Goal: Task Accomplishment & Management: Manage account settings

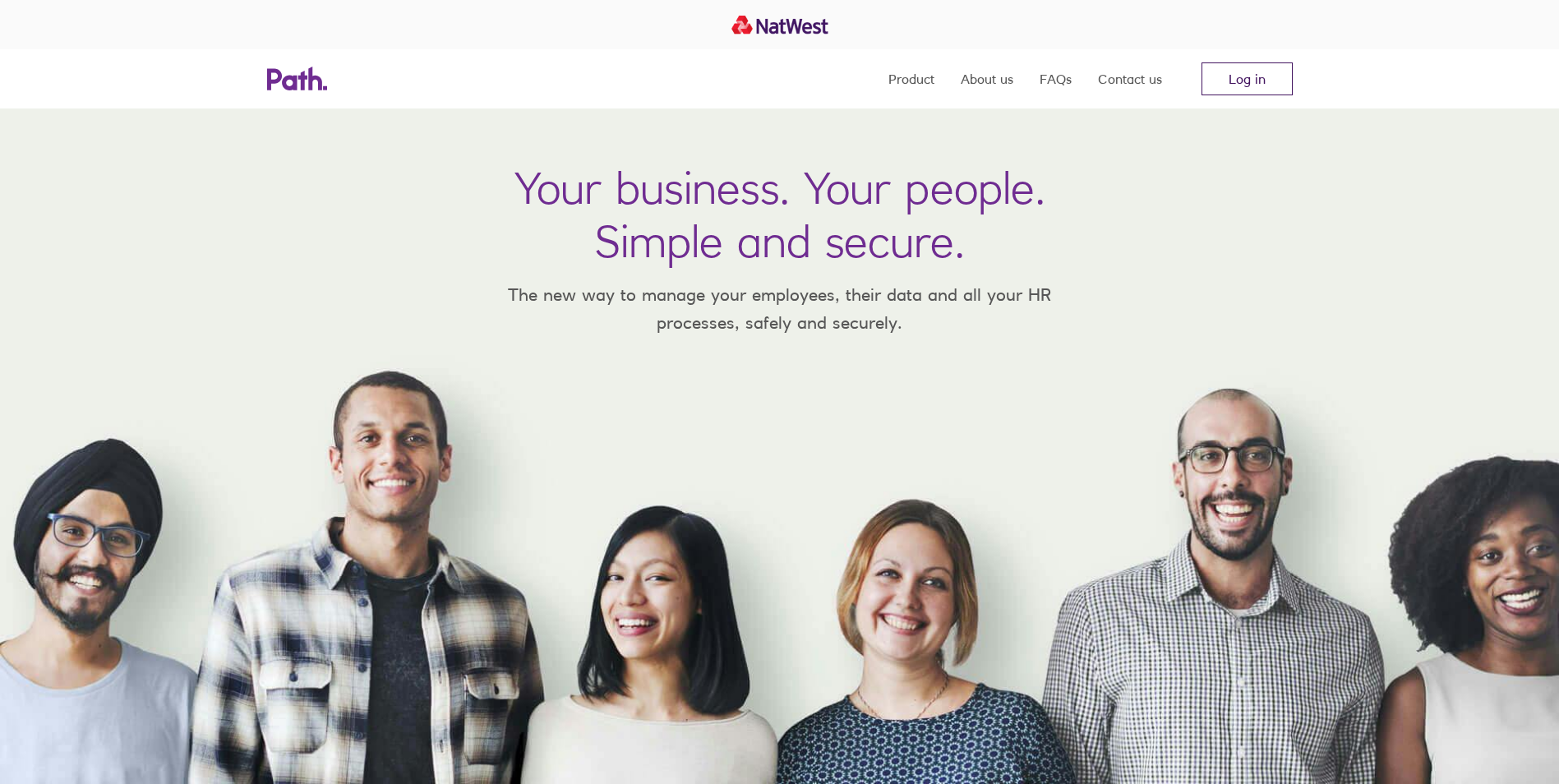
click at [1247, 83] on link "Log in" at bounding box center [1247, 78] width 91 height 33
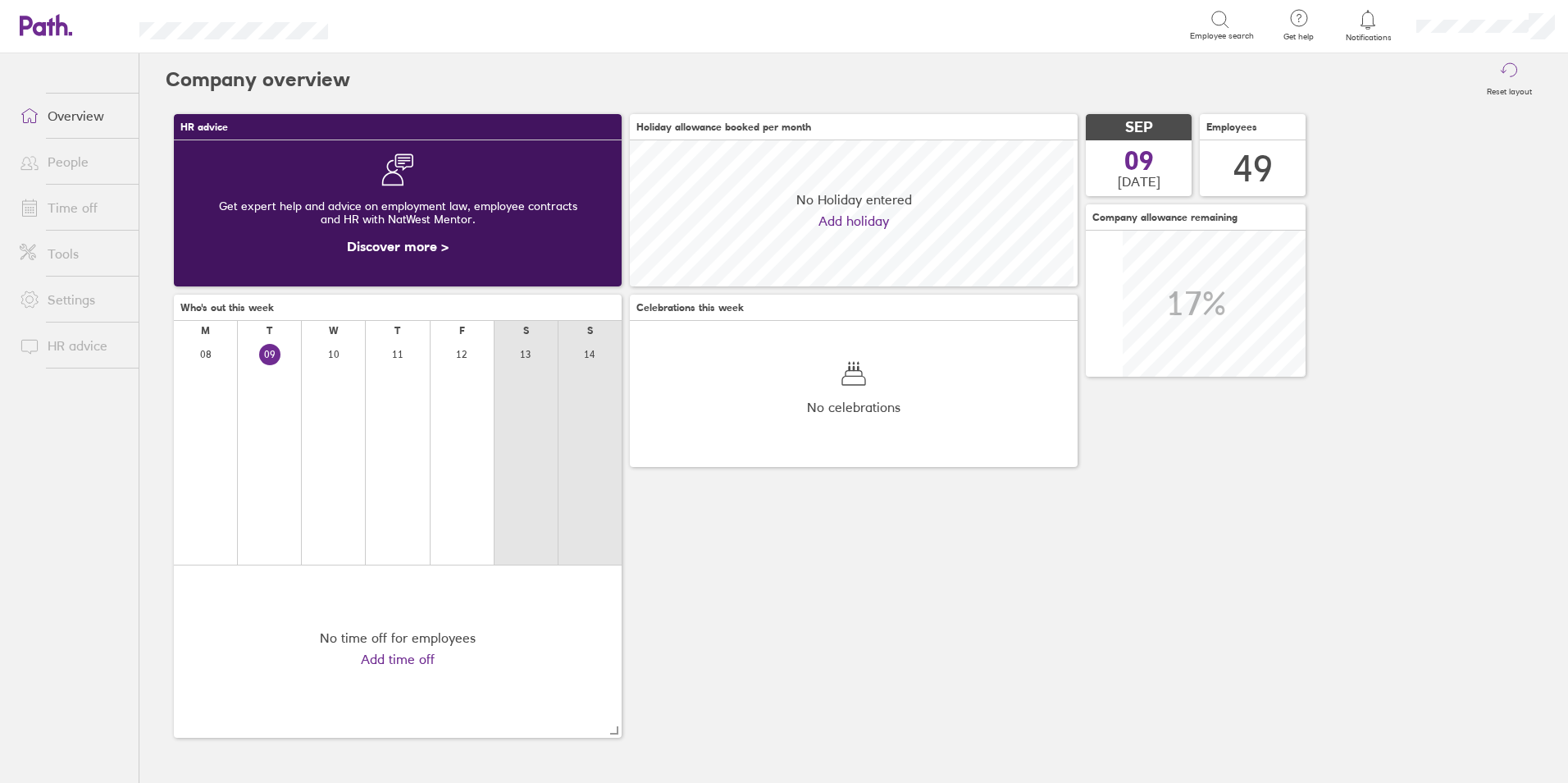
scroll to position [146, 448]
click at [73, 207] on link "Time off" at bounding box center [73, 207] width 132 height 32
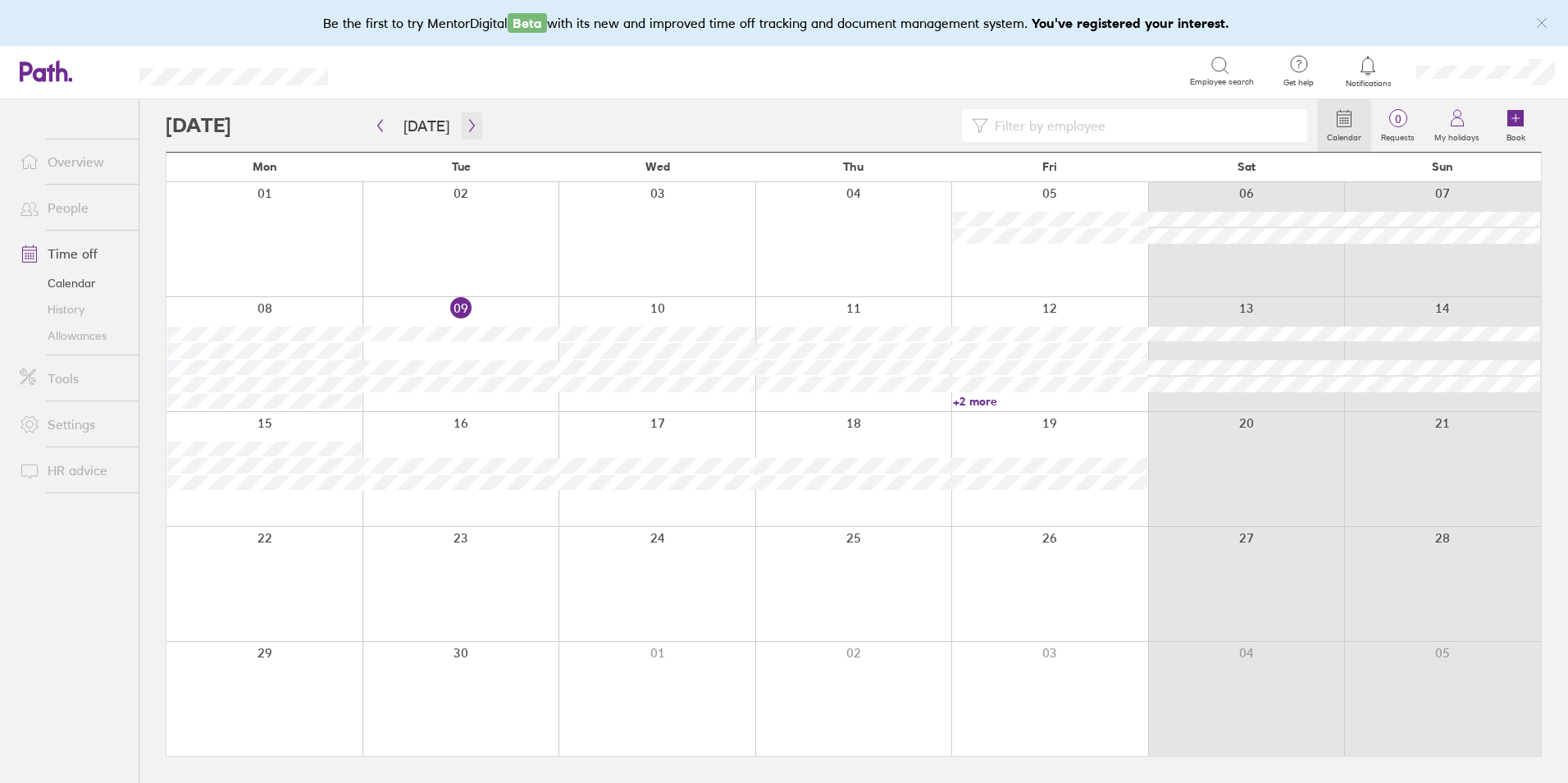
click at [470, 123] on icon "button" at bounding box center [471, 125] width 5 height 12
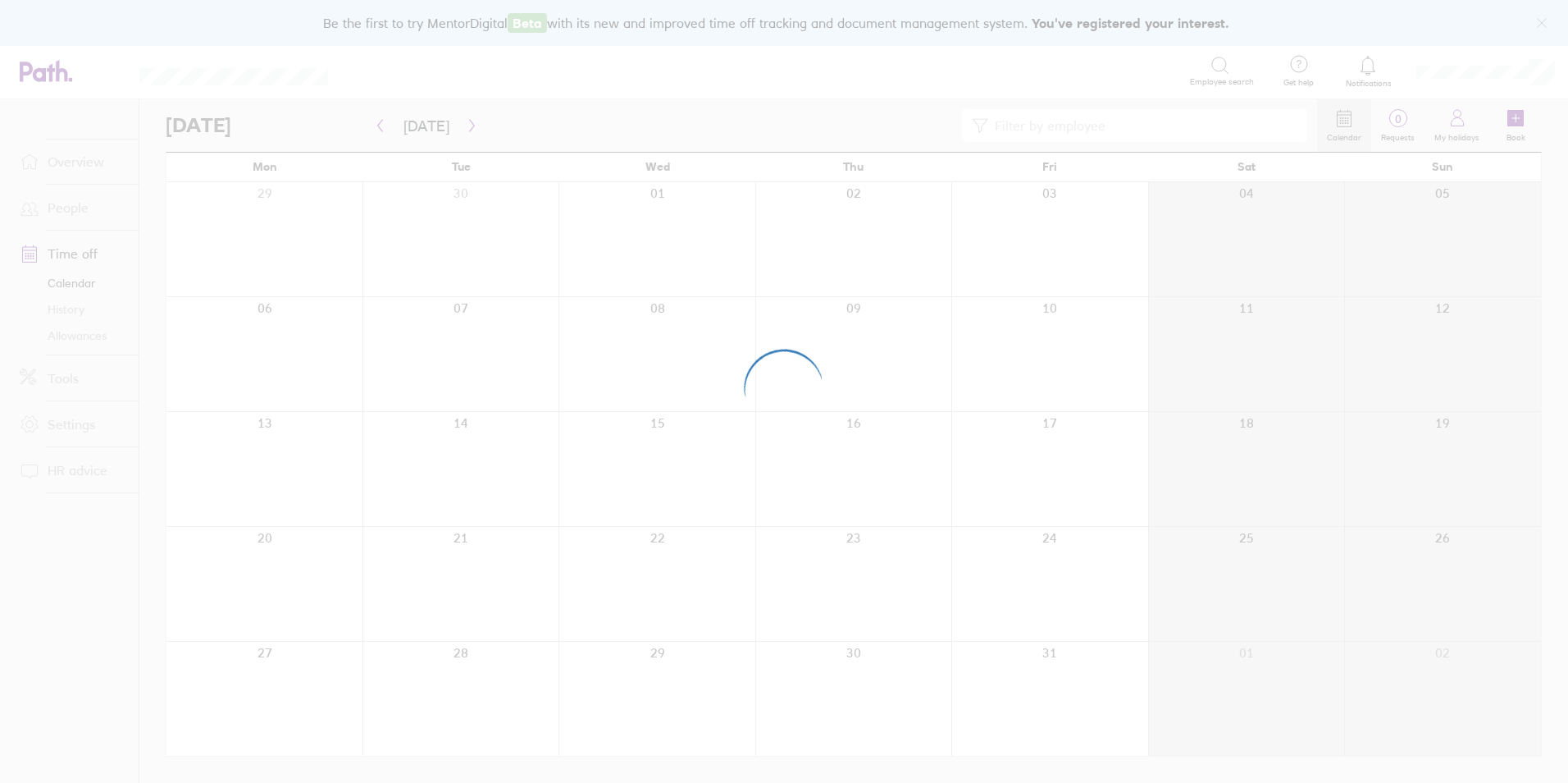
click at [467, 123] on div at bounding box center [784, 392] width 1568 height 783
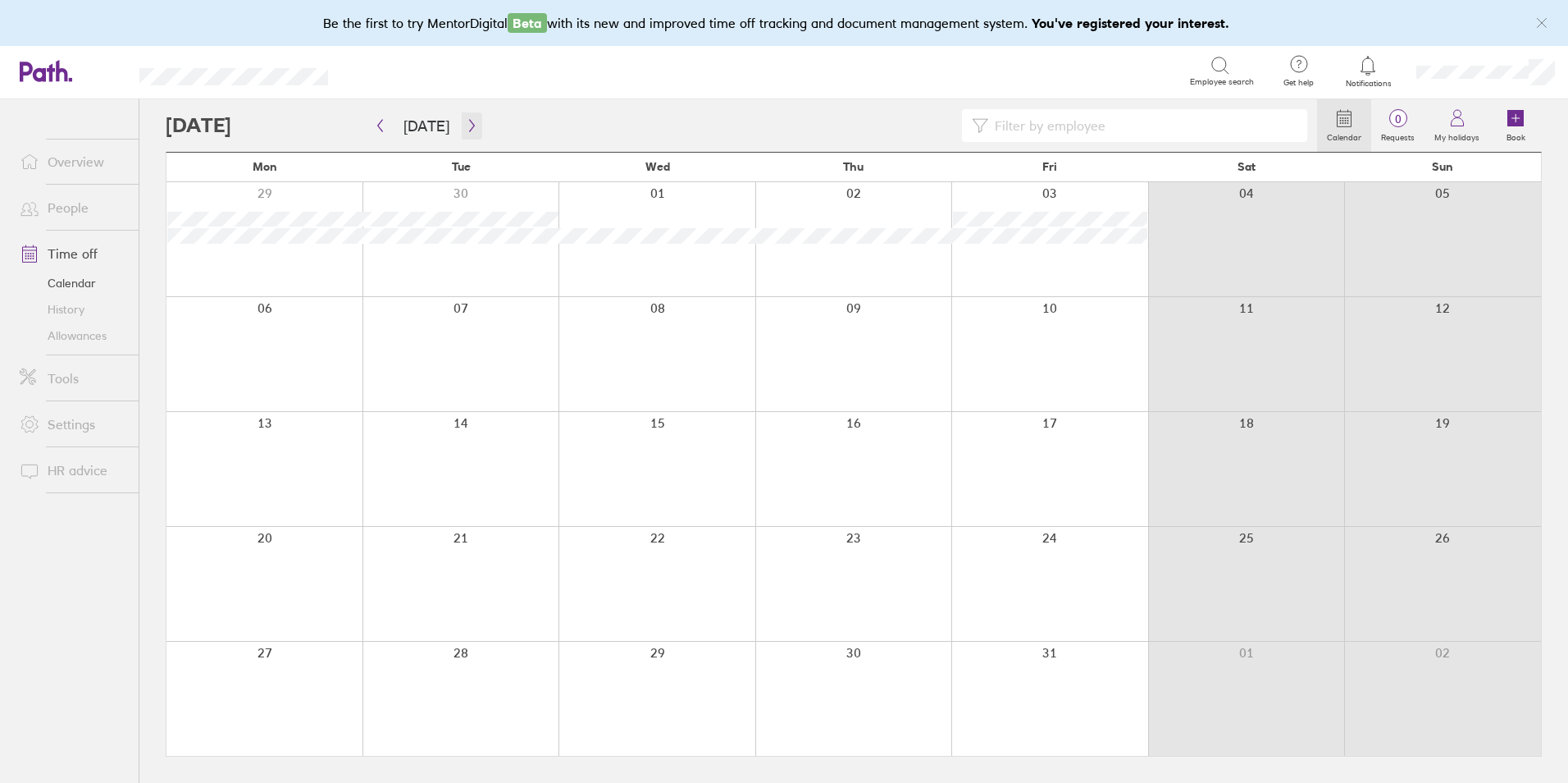
click at [470, 123] on icon "button" at bounding box center [471, 125] width 5 height 12
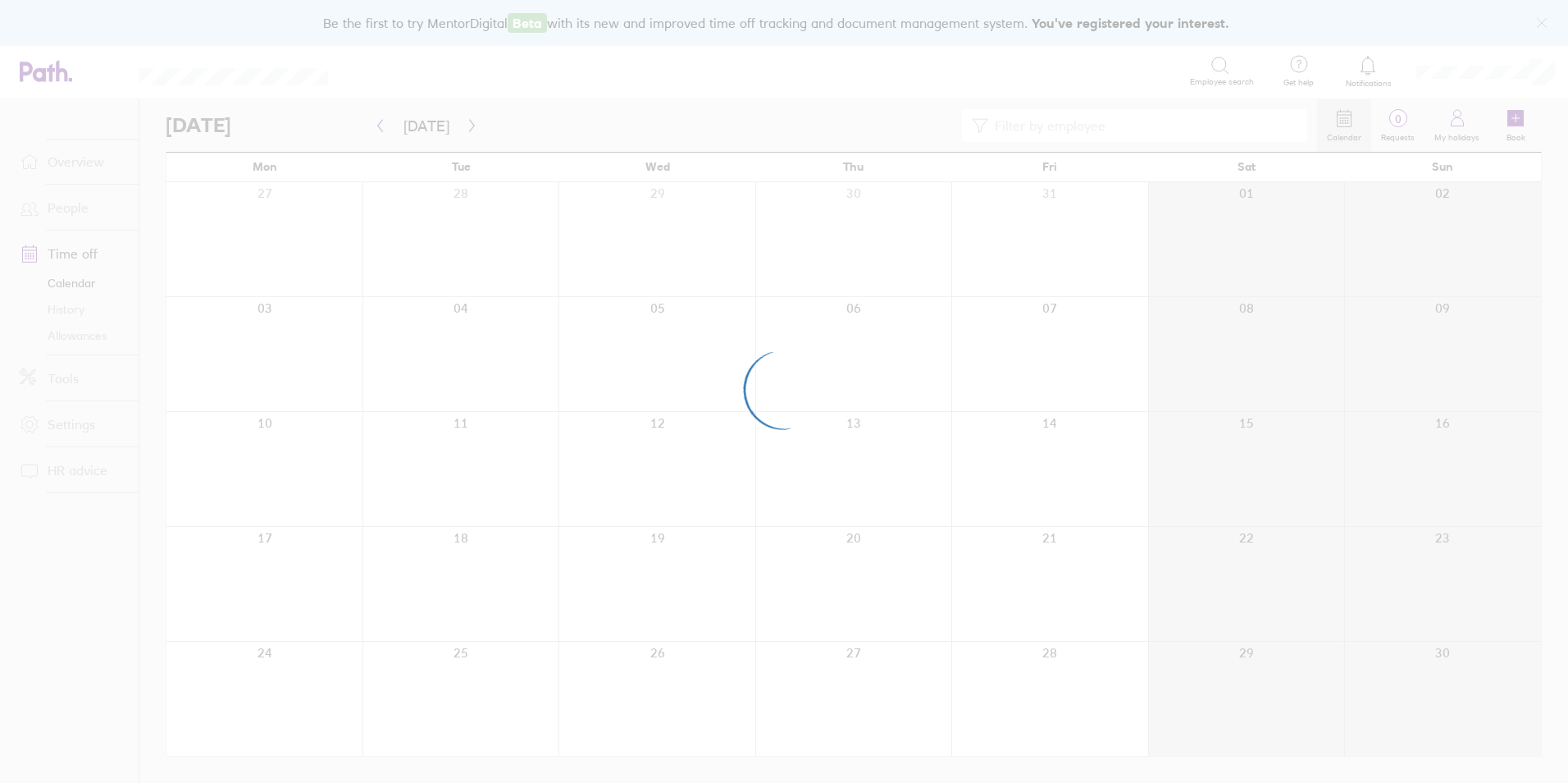
click at [467, 123] on div at bounding box center [784, 392] width 1568 height 783
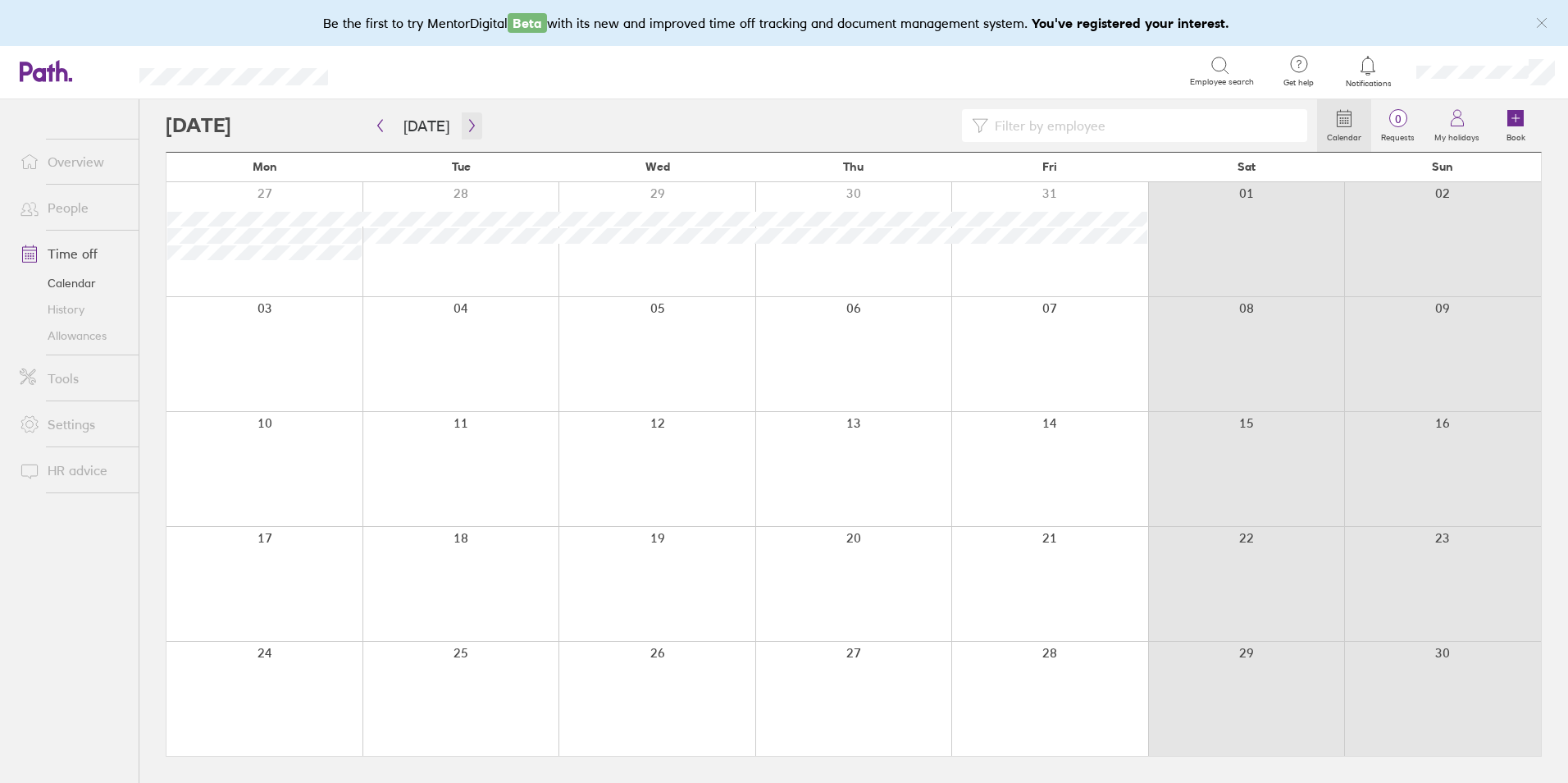
click at [470, 123] on icon "button" at bounding box center [471, 125] width 5 height 12
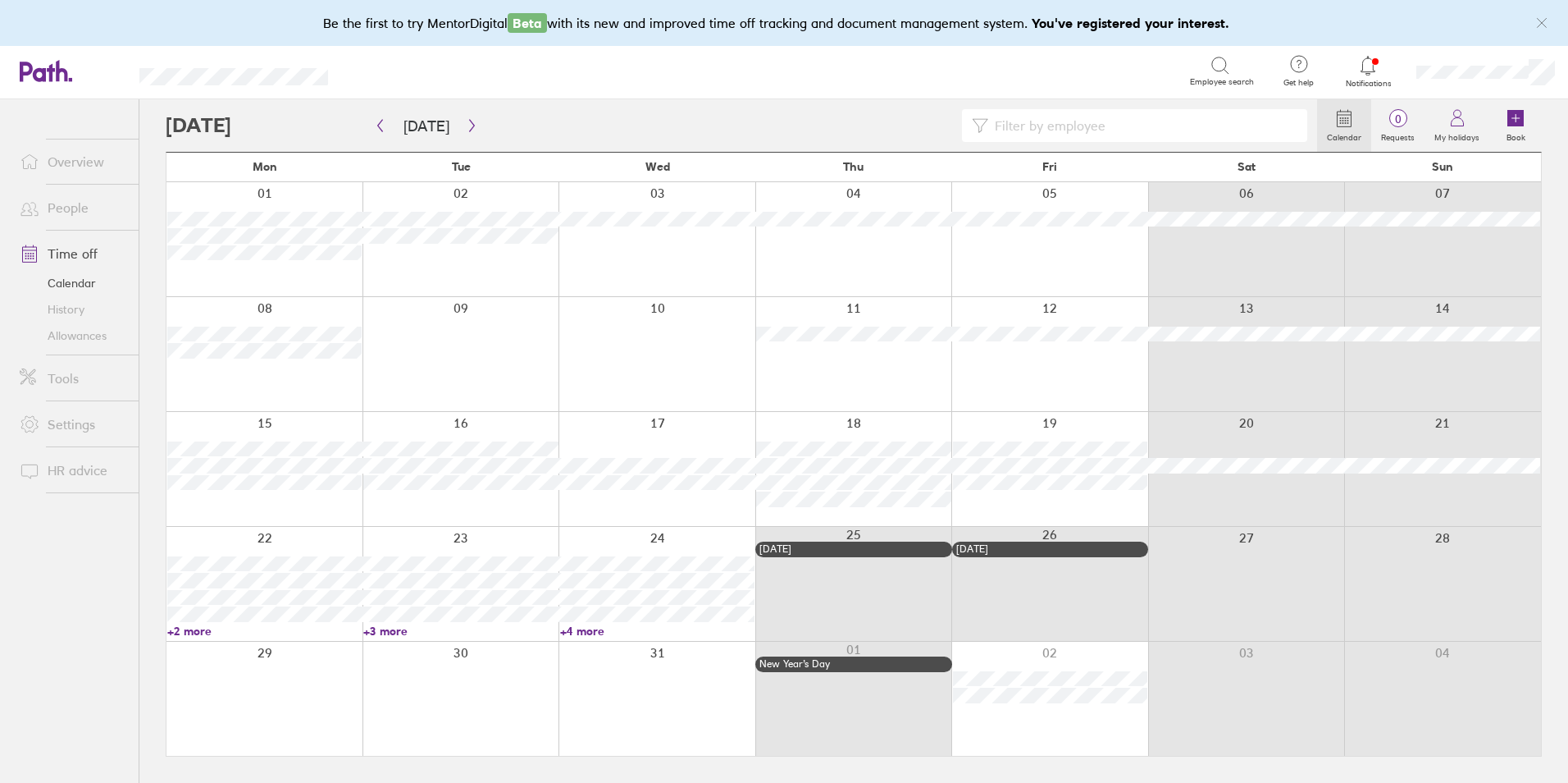
click at [205, 628] on link "+2 more" at bounding box center [264, 630] width 195 height 14
click at [475, 130] on button "button" at bounding box center [471, 126] width 20 height 27
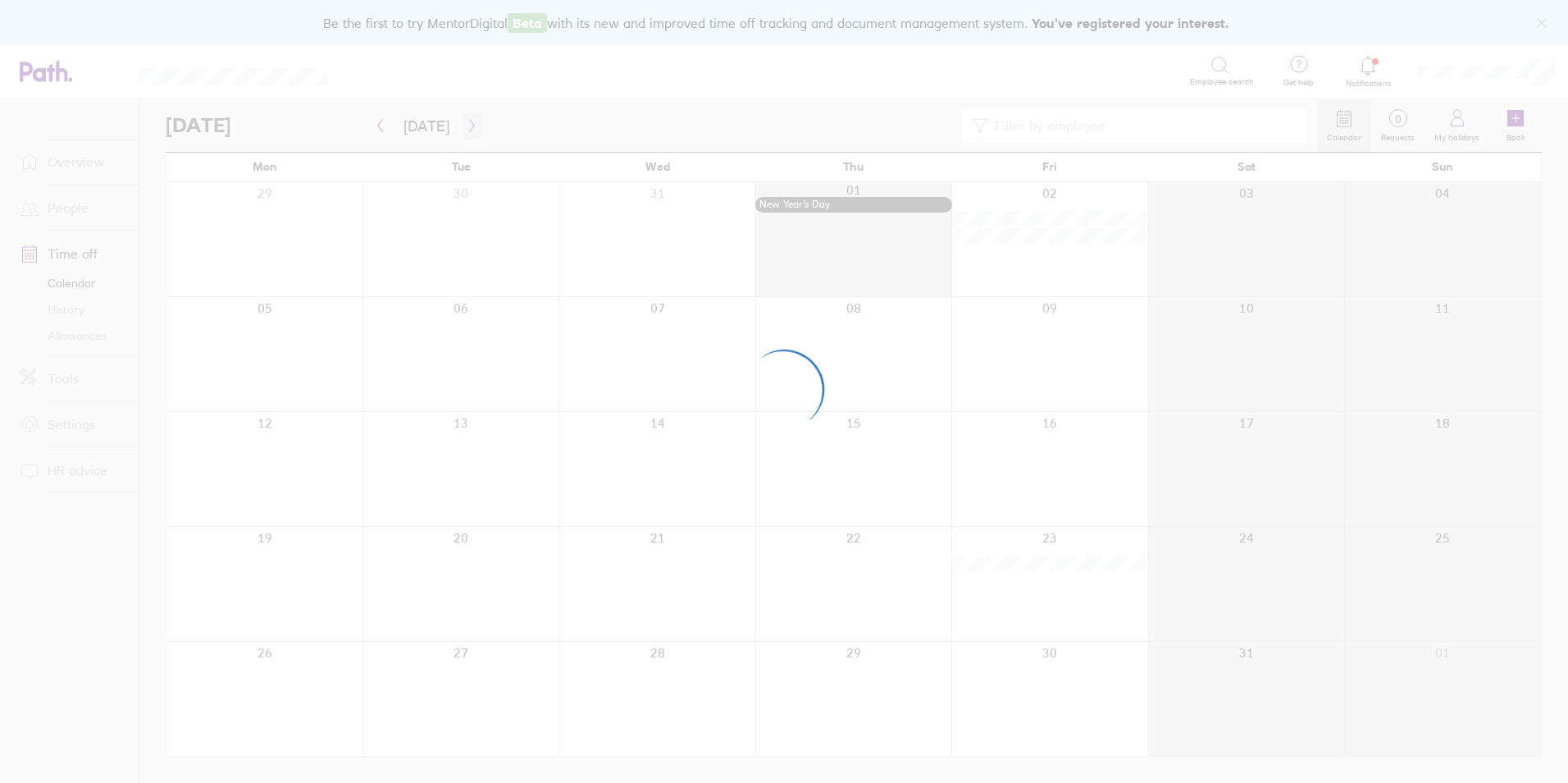
click at [475, 130] on div at bounding box center [784, 392] width 1568 height 783
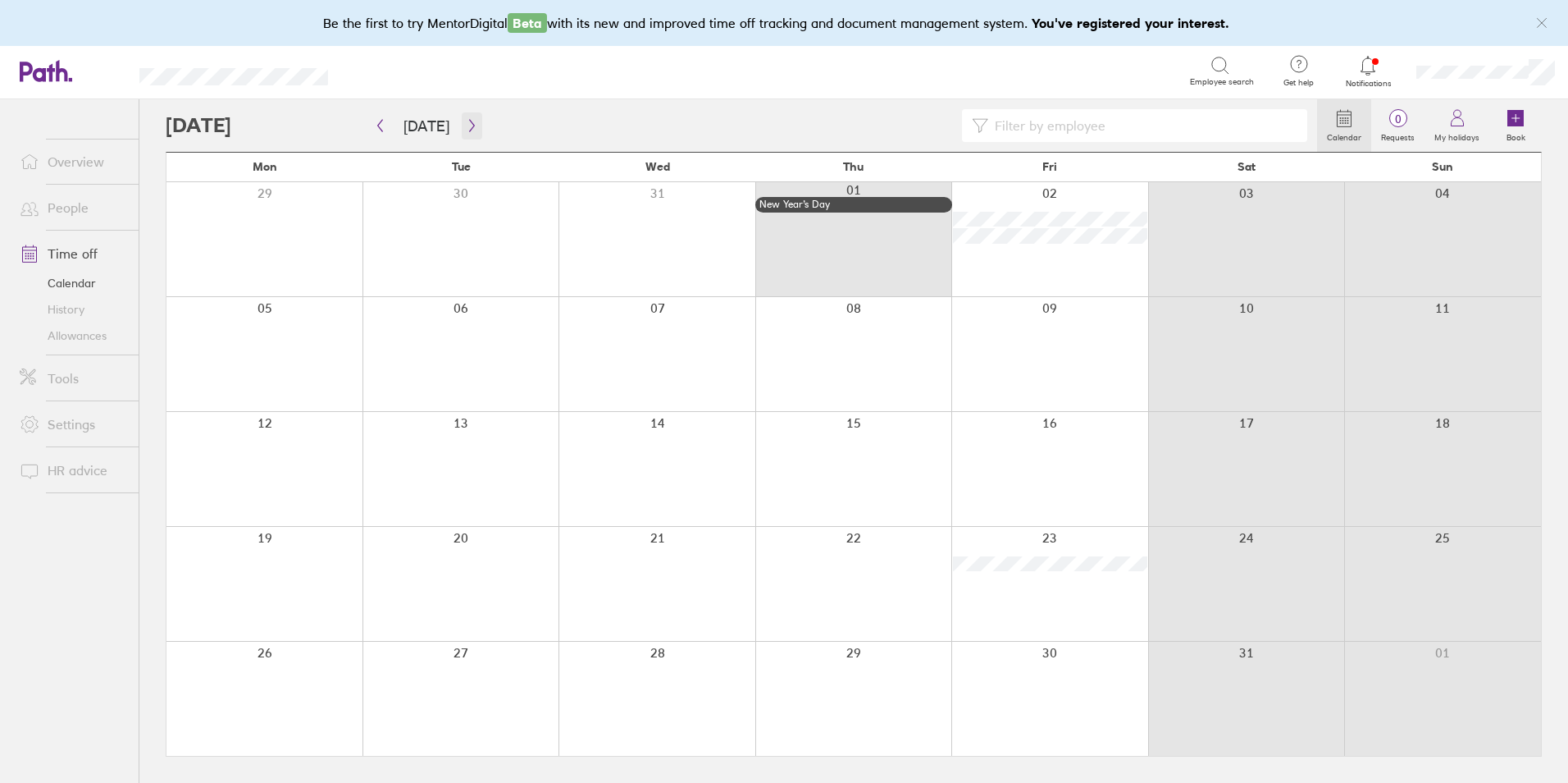
click at [470, 120] on icon "button" at bounding box center [471, 126] width 12 height 13
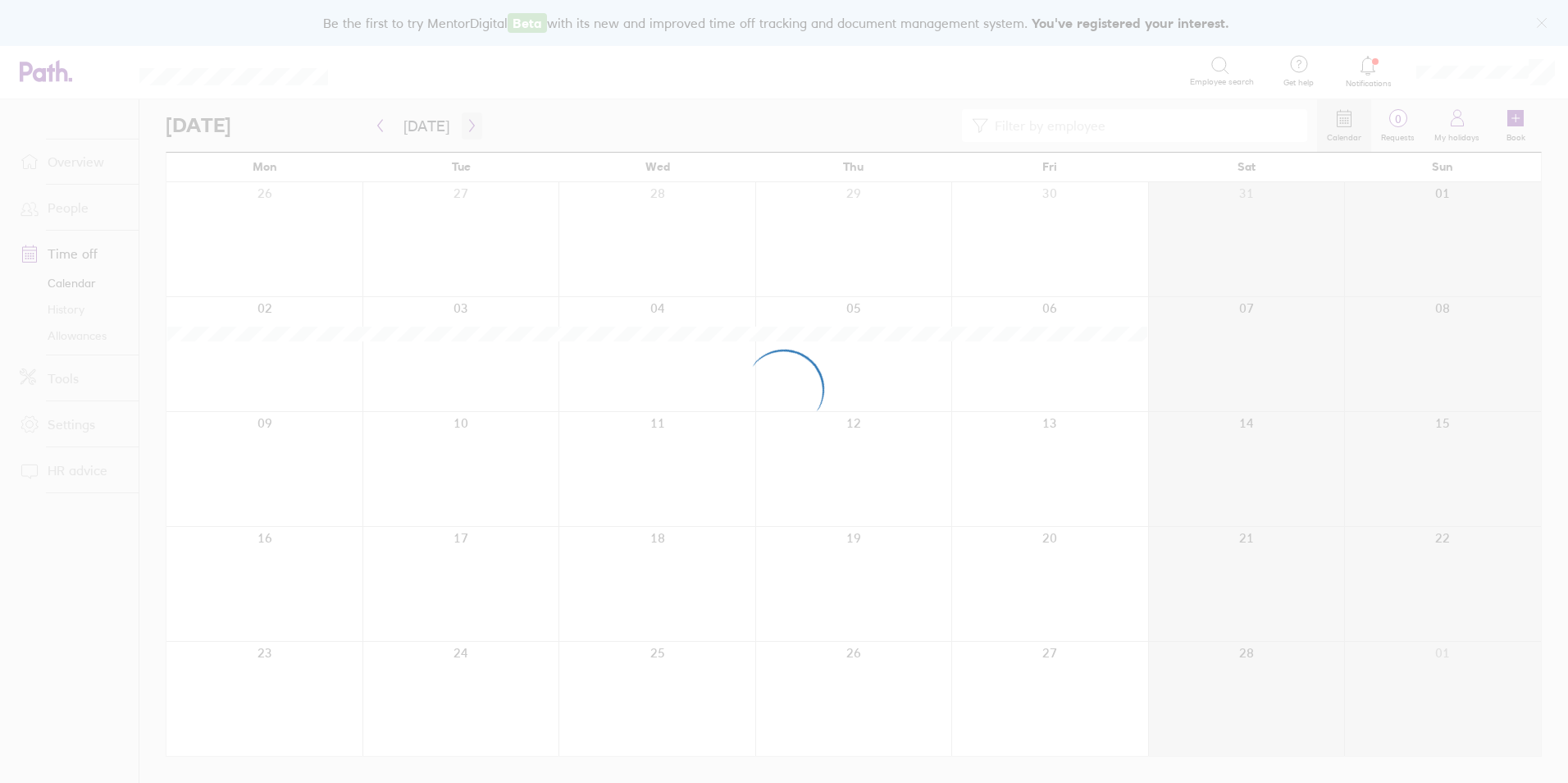
click at [470, 120] on div at bounding box center [784, 392] width 1568 height 783
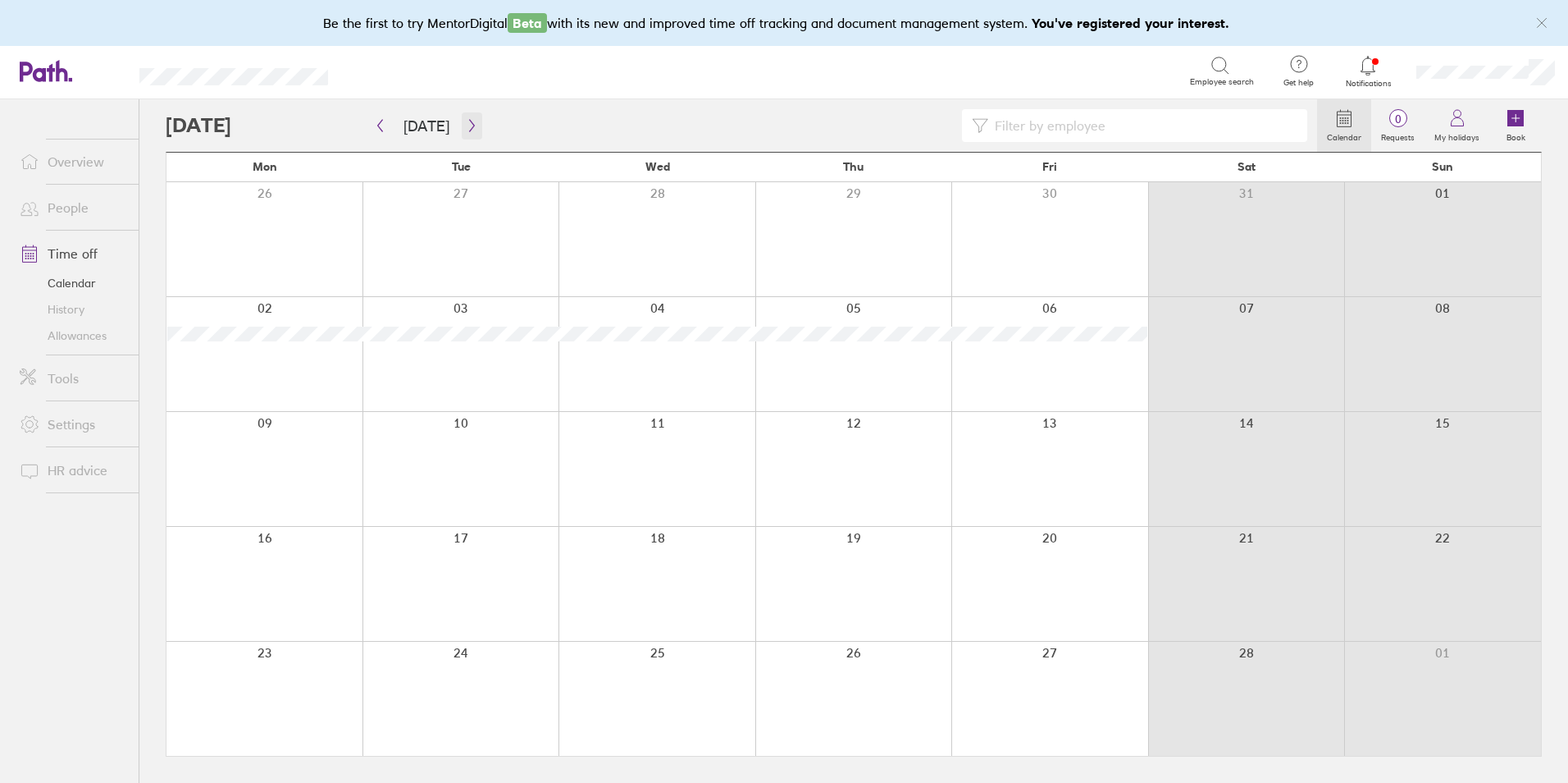
click at [470, 120] on icon "button" at bounding box center [471, 126] width 12 height 13
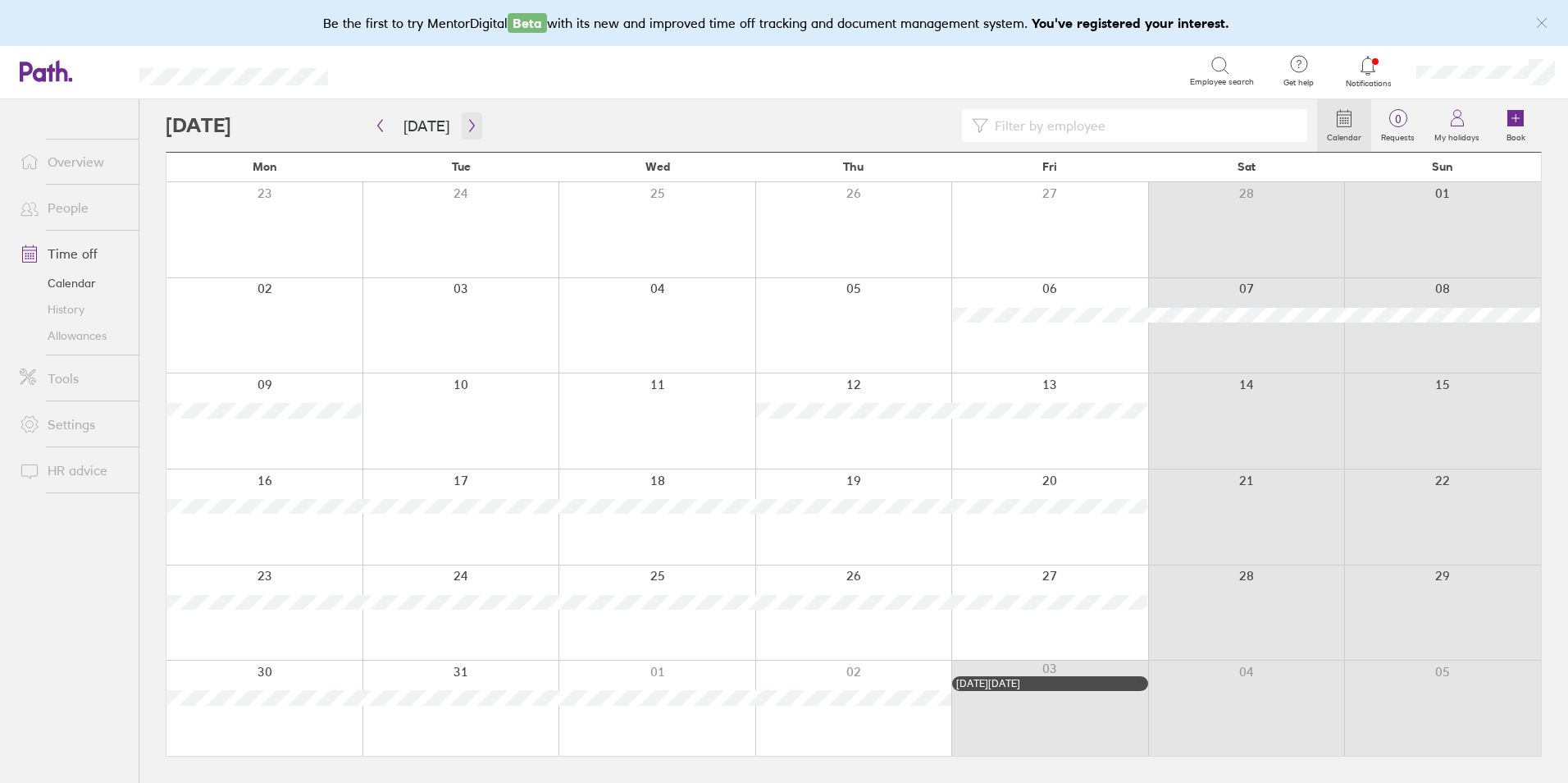
click at [470, 120] on icon "button" at bounding box center [471, 126] width 12 height 13
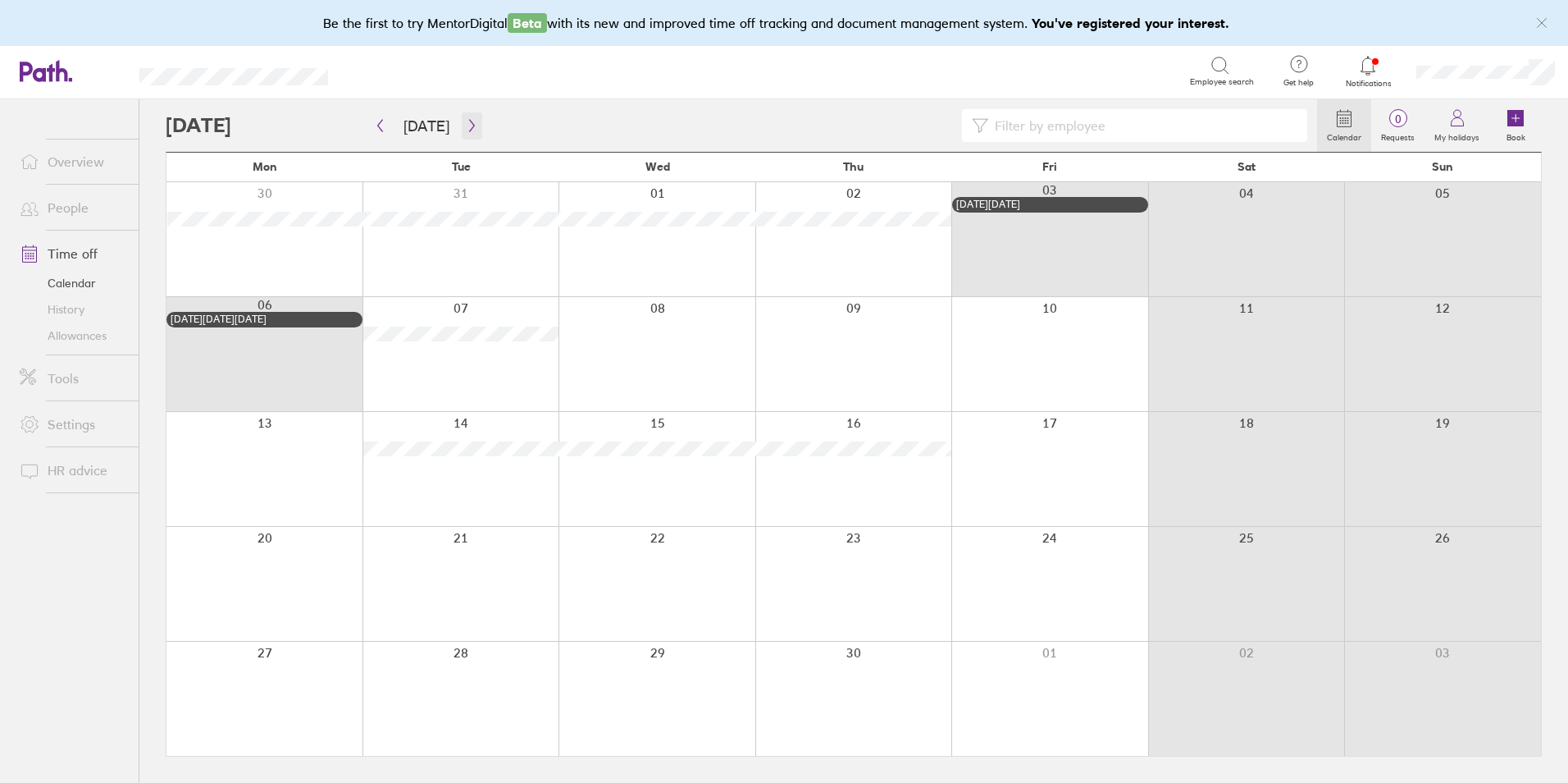
click at [470, 123] on icon "button" at bounding box center [471, 126] width 12 height 13
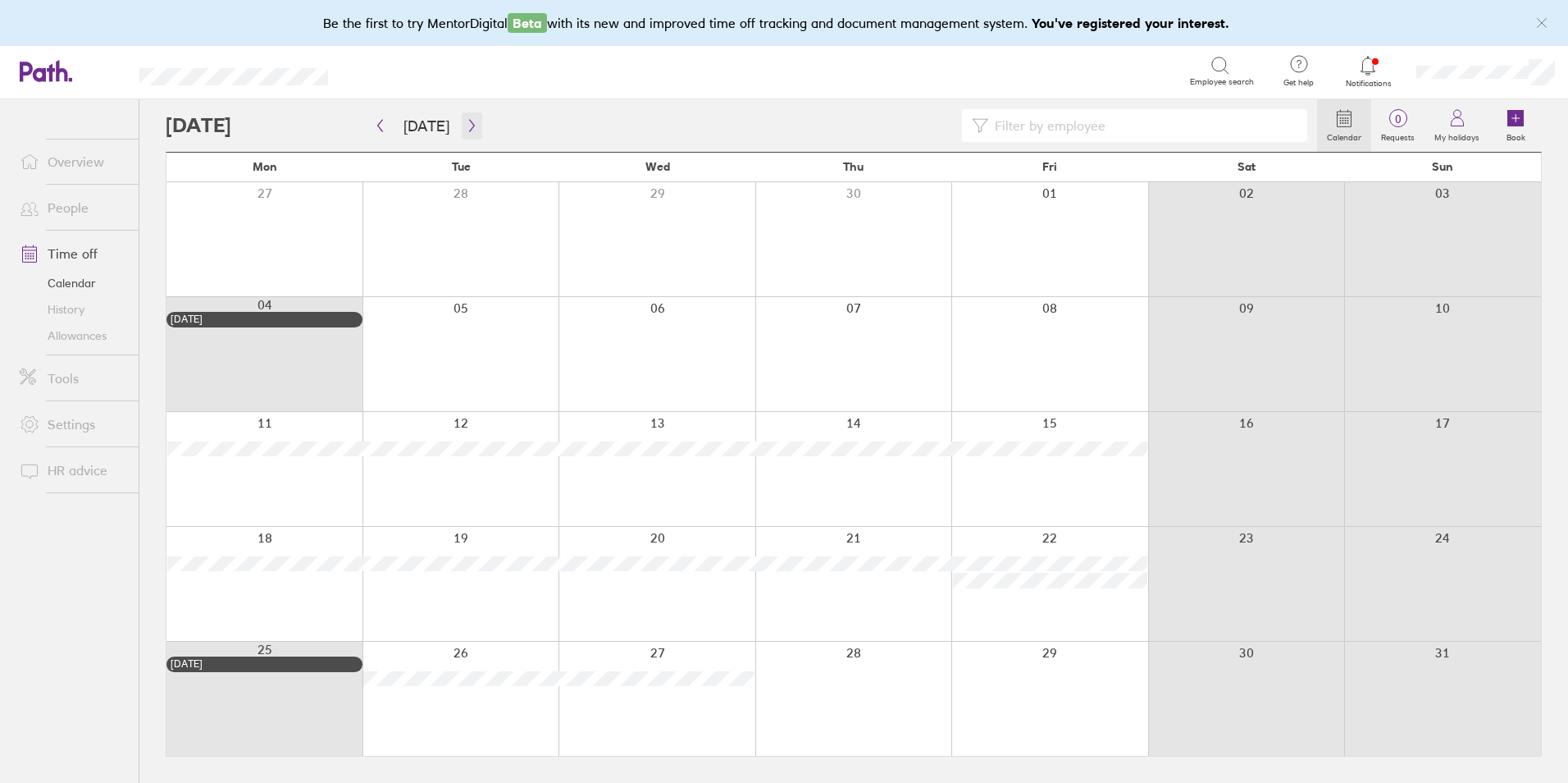
click at [466, 131] on icon "button" at bounding box center [471, 126] width 12 height 13
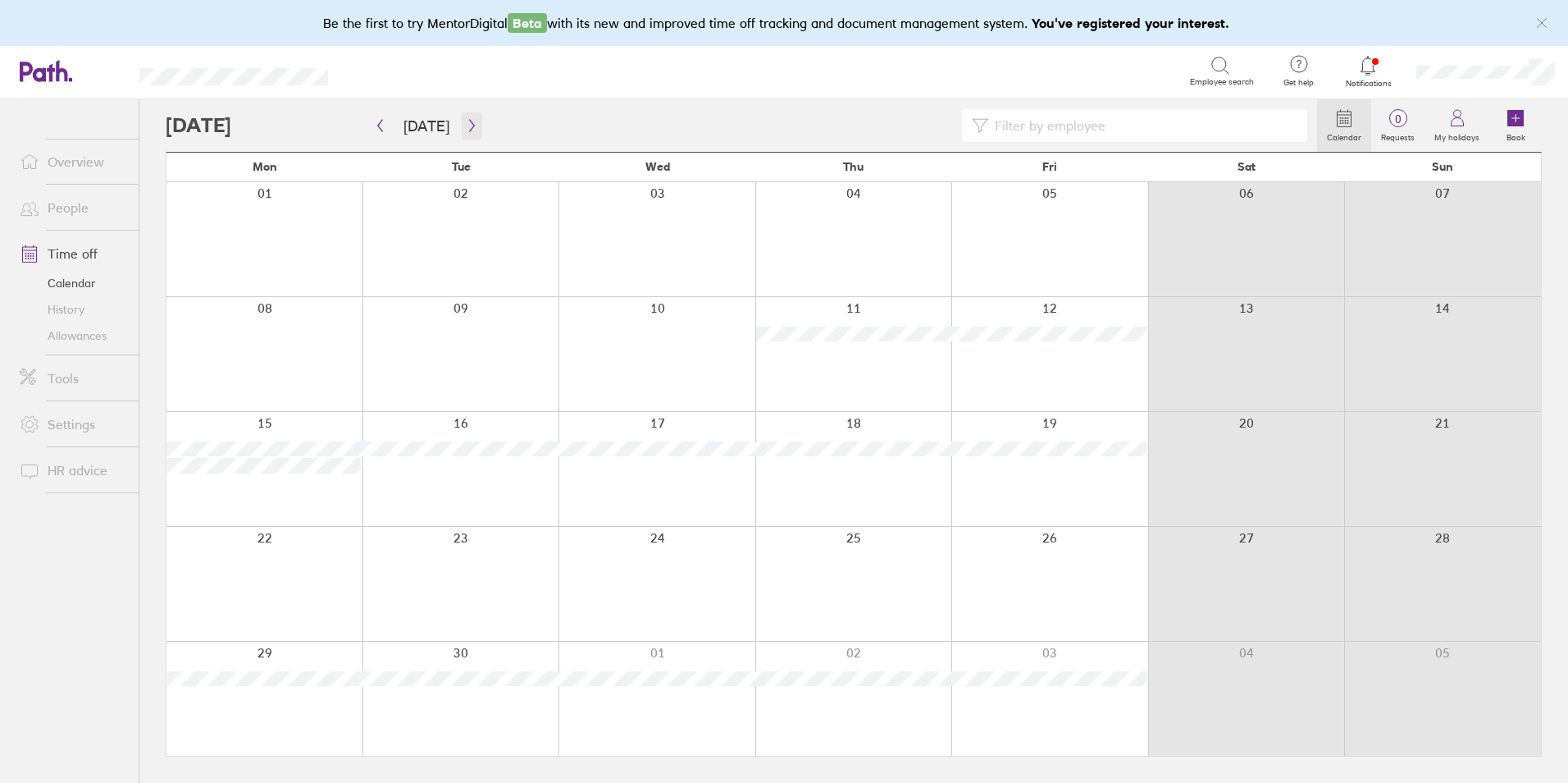
click at [466, 128] on icon "button" at bounding box center [471, 126] width 12 height 13
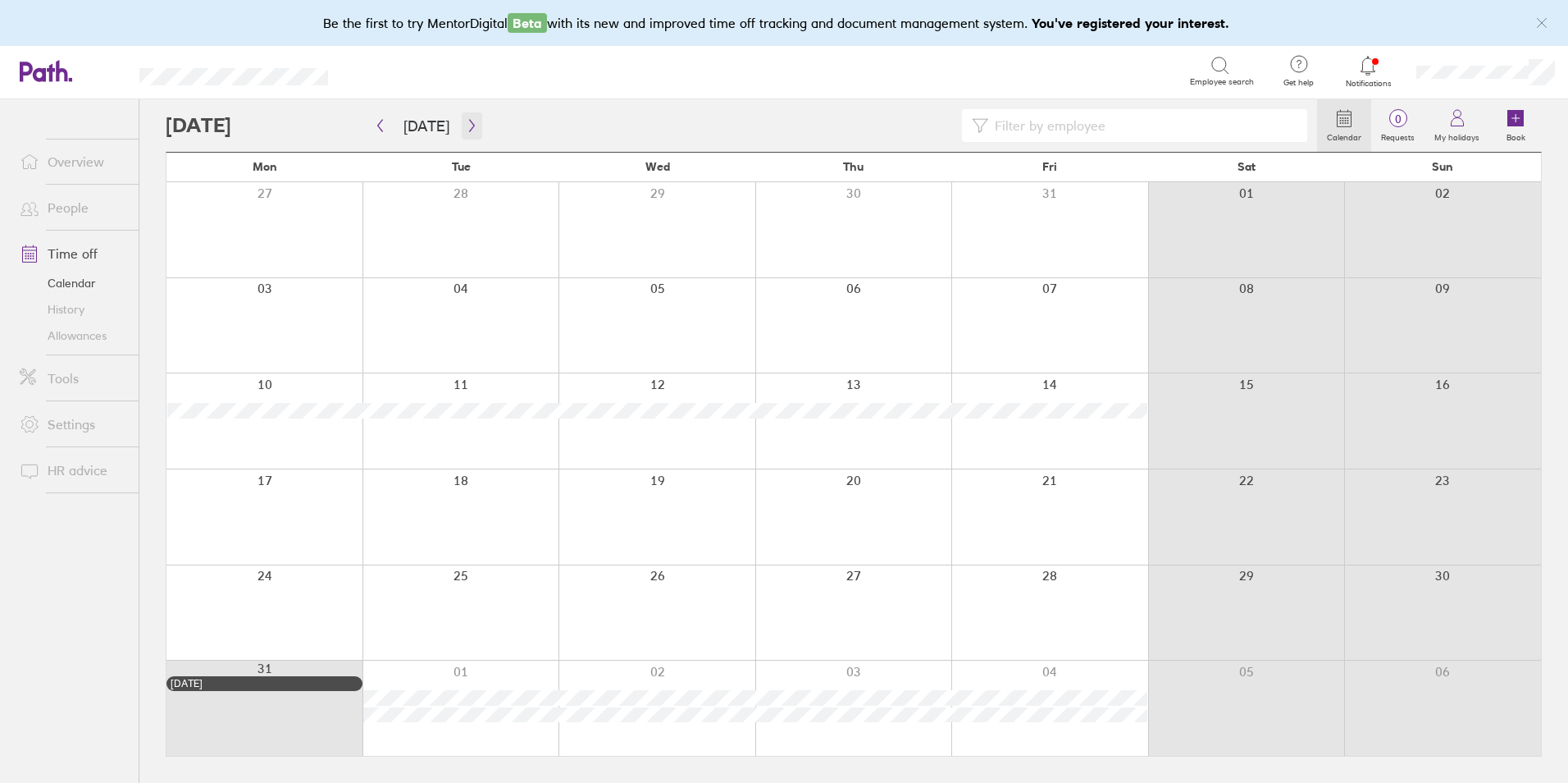
click at [466, 128] on icon "button" at bounding box center [471, 126] width 12 height 13
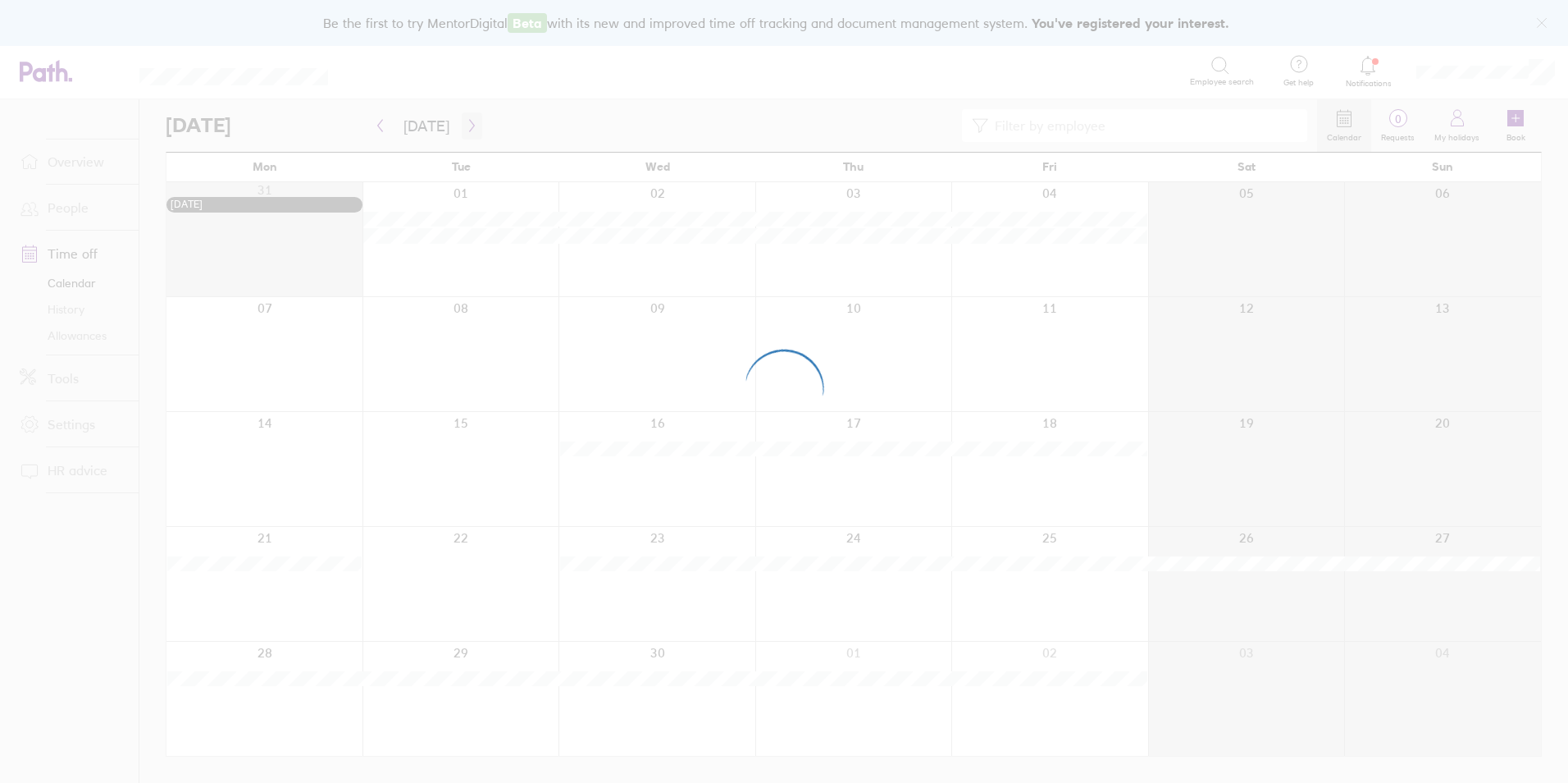
click at [463, 128] on div at bounding box center [784, 392] width 1568 height 783
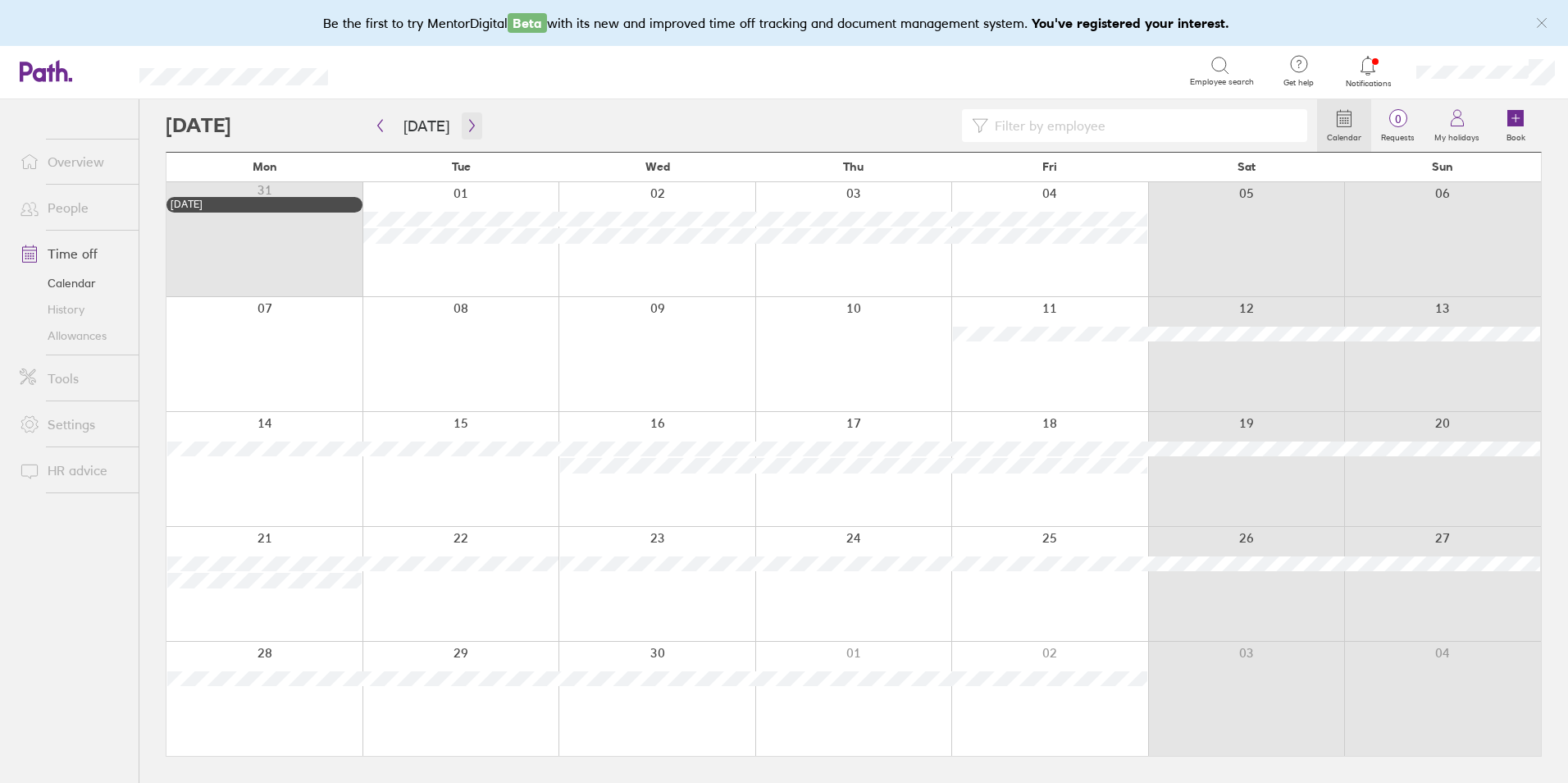
click at [466, 128] on icon "button" at bounding box center [471, 126] width 12 height 13
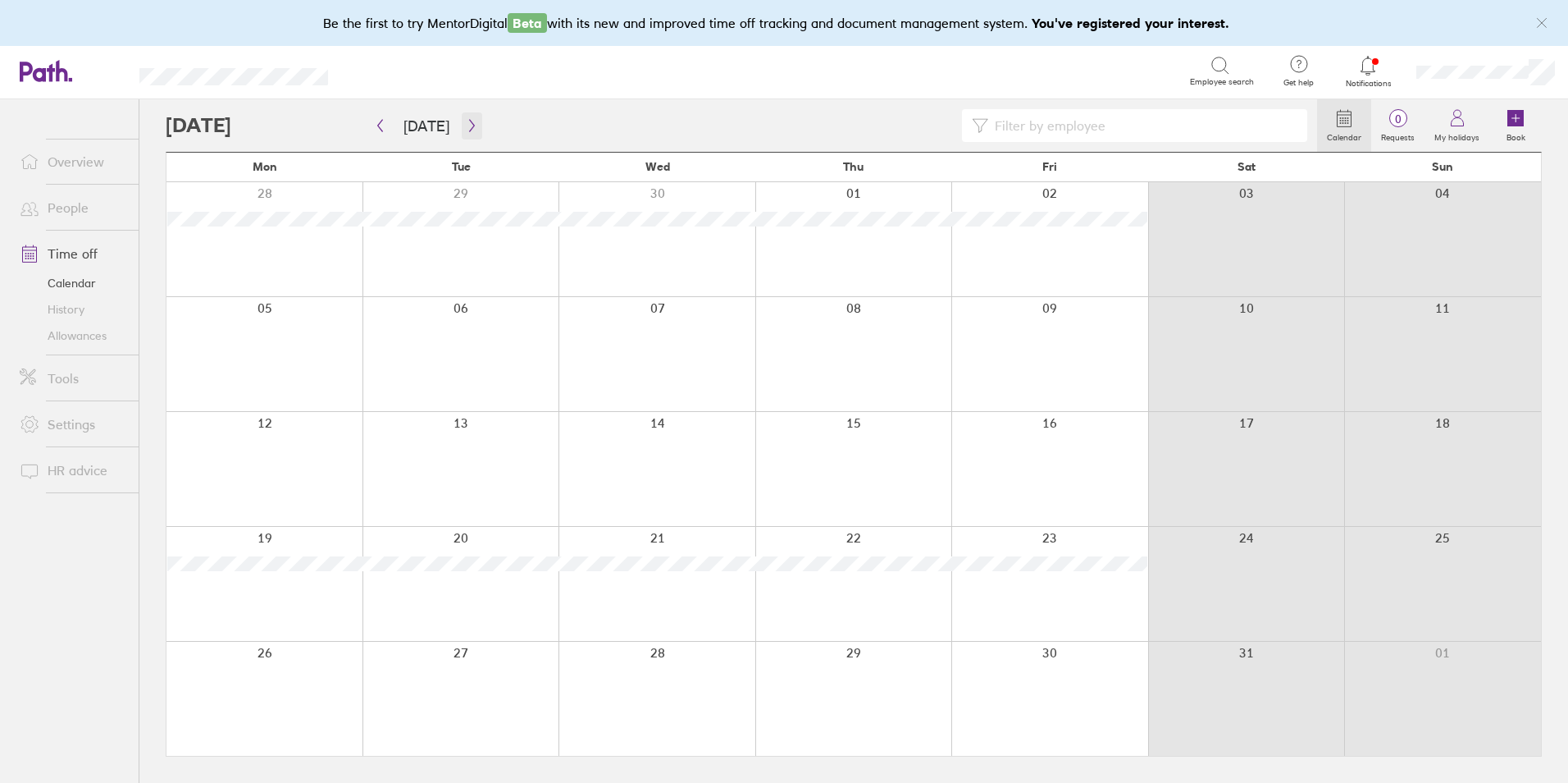
click at [466, 128] on icon "button" at bounding box center [471, 126] width 12 height 13
